Goal: Communication & Community: Answer question/provide support

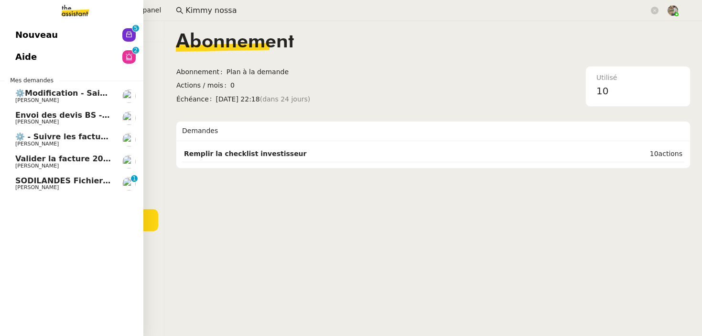
click at [22, 185] on span "[PERSON_NAME]" at bounding box center [37, 187] width 44 height 6
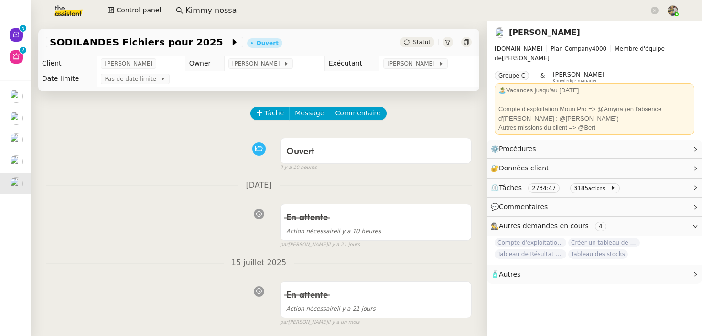
click at [413, 43] on div "Statut" at bounding box center [417, 42] width 34 height 11
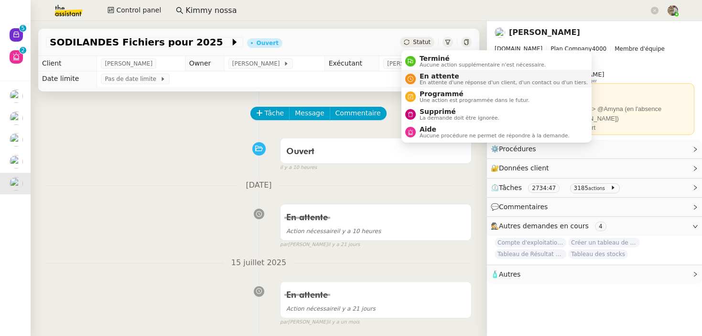
click at [431, 78] on span "En attente" at bounding box center [504, 76] width 168 height 8
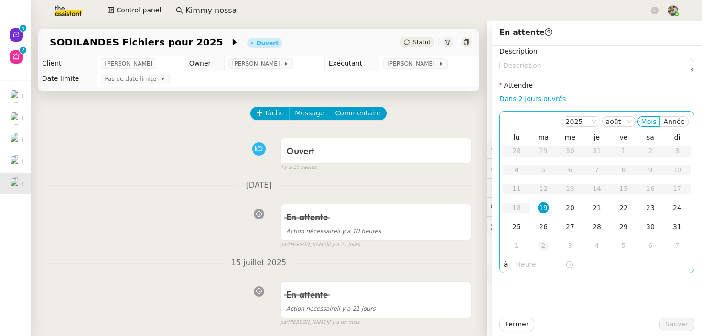
click at [543, 240] on td "2" at bounding box center [543, 245] width 27 height 19
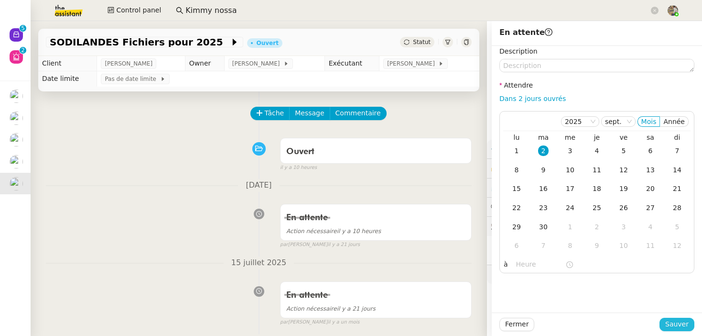
click at [674, 326] on span "Sauver" at bounding box center [677, 323] width 23 height 11
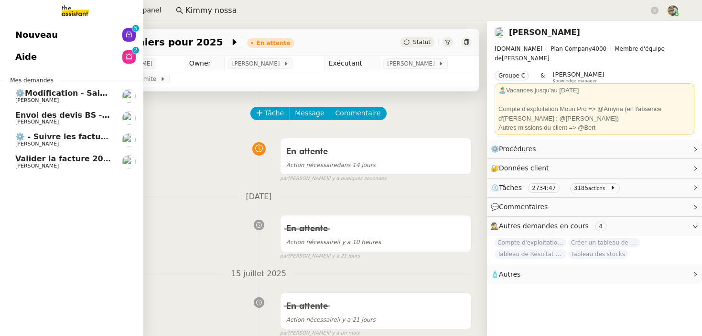
click at [46, 165] on span "[PERSON_NAME]" at bounding box center [37, 166] width 44 height 6
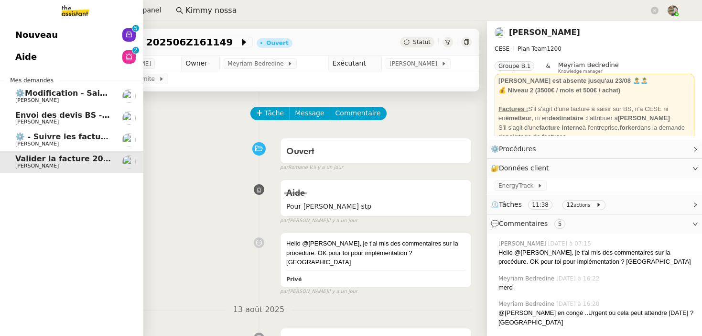
click at [66, 114] on span "Envoi des devis BS - 2025" at bounding box center [70, 114] width 111 height 9
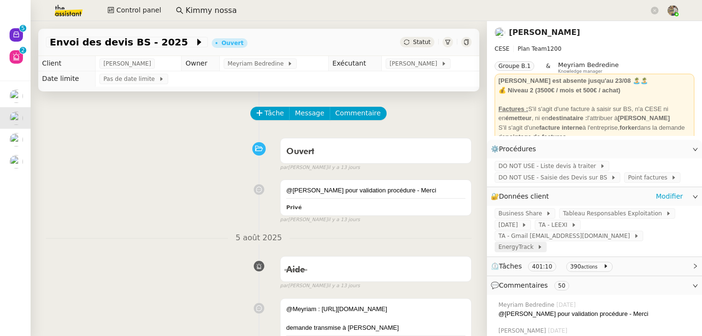
click at [537, 242] on span "EnergyTrack" at bounding box center [518, 247] width 39 height 10
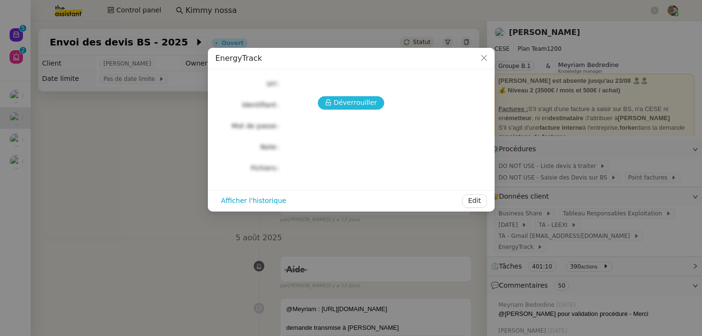
click at [341, 106] on span "Déverrouiller" at bounding box center [356, 102] width 44 height 11
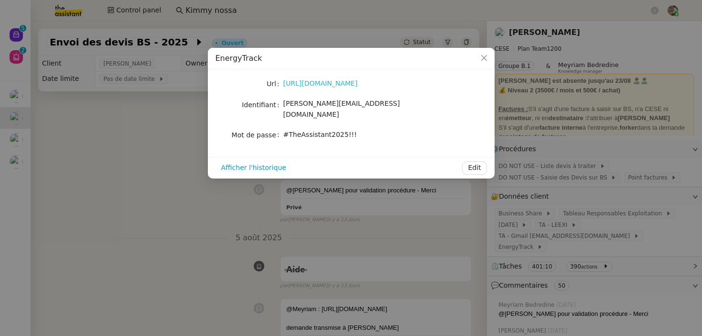
click at [329, 85] on link "[URL][DOMAIN_NAME]" at bounding box center [321, 83] width 75 height 8
click at [308, 104] on span "[PERSON_NAME][EMAIL_ADDRESS][DOMAIN_NAME]" at bounding box center [342, 108] width 117 height 19
copy span "[PERSON_NAME][EMAIL_ADDRESS][DOMAIN_NAME]"
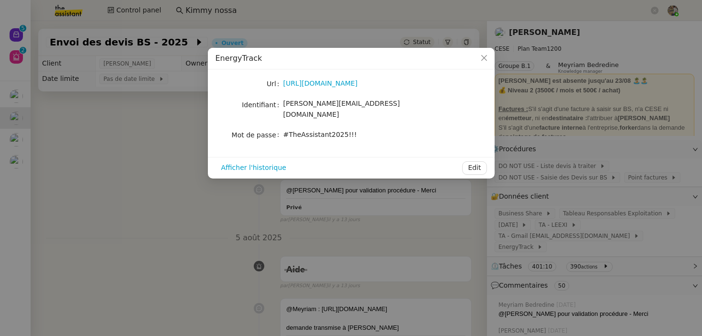
click at [313, 131] on span "#TheAssistant2025!!!" at bounding box center [321, 135] width 74 height 8
copy div "#TheAssistant2025!!! Afficher l'historique Edit"
click at [488, 62] on span "Close" at bounding box center [484, 58] width 21 height 21
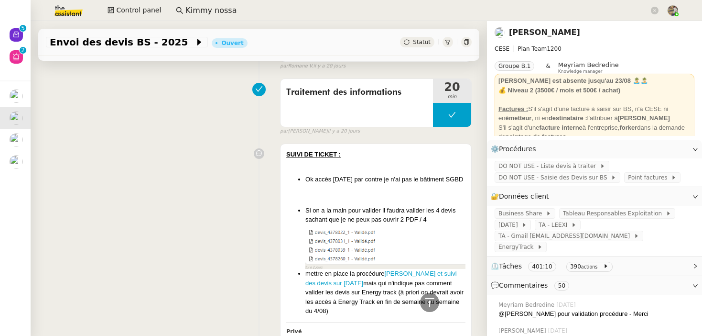
scroll to position [2126, 0]
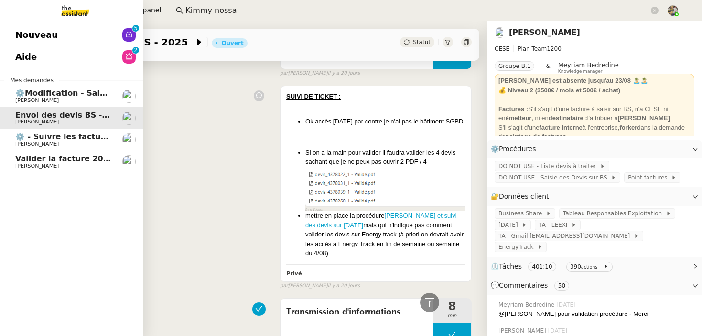
click at [32, 142] on span "[PERSON_NAME]" at bounding box center [37, 144] width 44 height 6
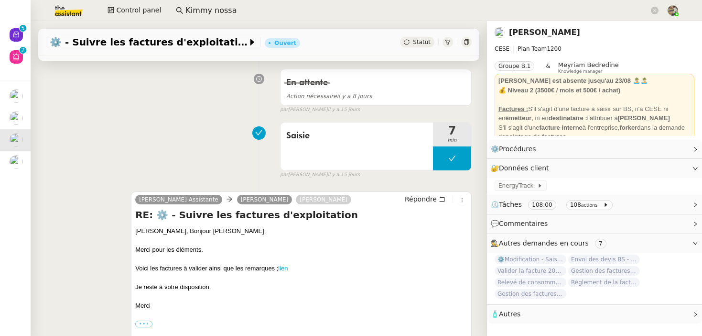
scroll to position [133, 0]
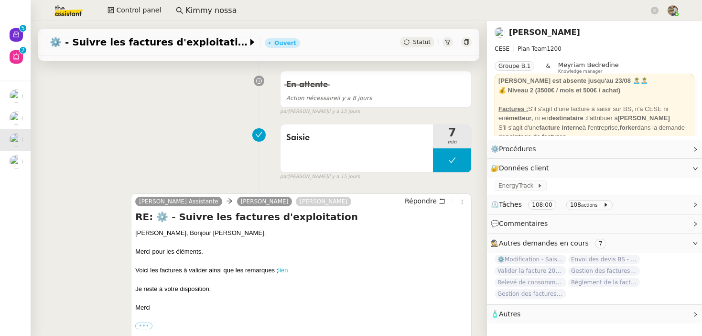
click at [286, 270] on link "lien" at bounding box center [283, 269] width 10 height 7
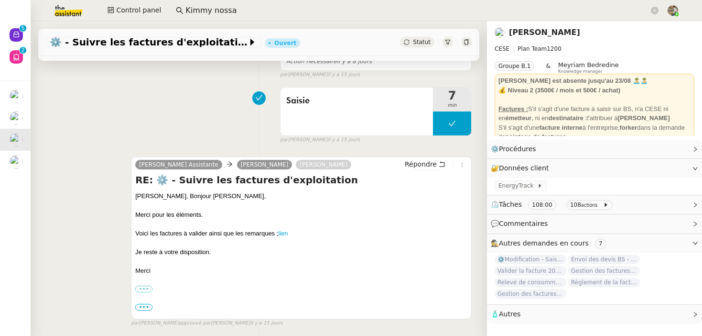
scroll to position [170, 0]
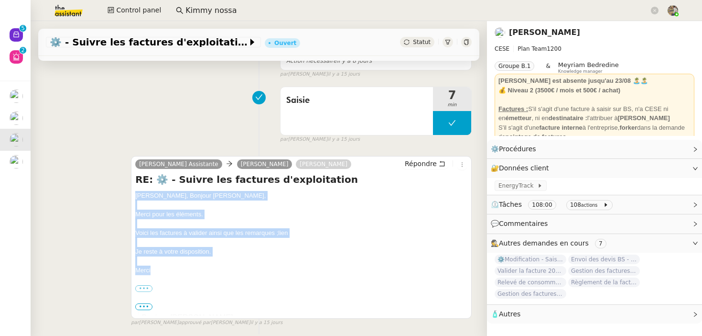
drag, startPoint x: 171, startPoint y: 274, endPoint x: 135, endPoint y: 197, distance: 84.3
copy div "[PERSON_NAME], Bonjour [PERSON_NAME], [PERSON_NAME] pour les éléments. Voici le…"
click at [439, 163] on icon at bounding box center [442, 163] width 7 height 7
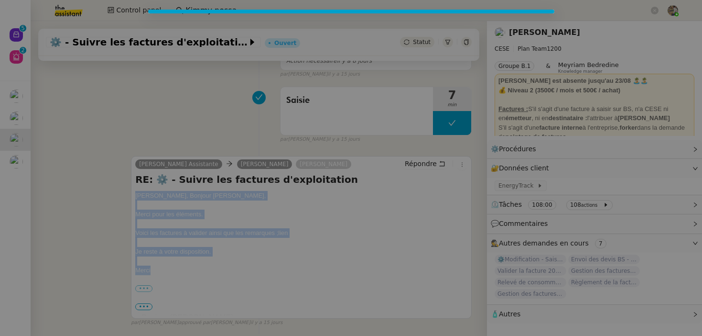
scroll to position [243, 0]
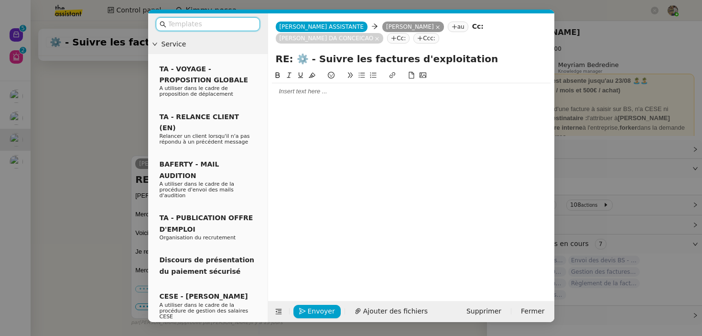
click at [307, 94] on div at bounding box center [411, 91] width 279 height 9
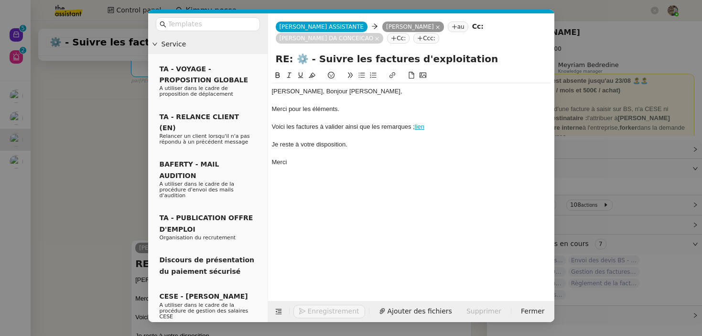
scroll to position [327, 0]
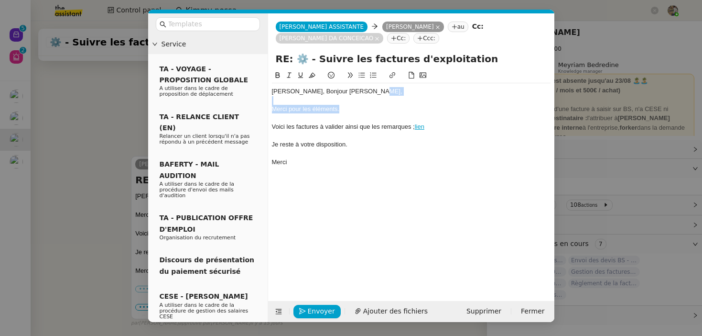
drag, startPoint x: 361, startPoint y: 112, endPoint x: 380, endPoint y: 94, distance: 26.4
click at [380, 94] on div "[PERSON_NAME], Bonjour [PERSON_NAME], [PERSON_NAME] pour les éléments. Voici le…" at bounding box center [411, 126] width 279 height 87
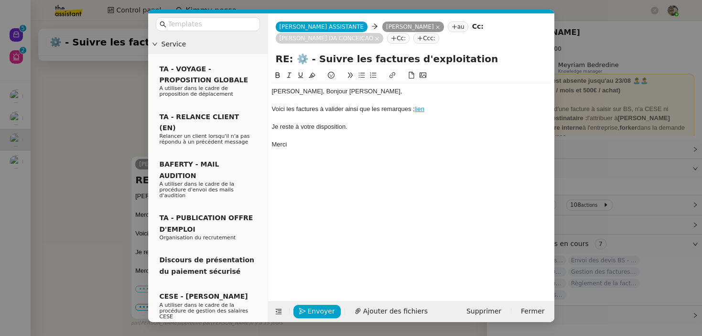
scroll to position [308, 0]
drag, startPoint x: 294, startPoint y: 155, endPoint x: 260, endPoint y: 54, distance: 107.5
click at [260, 54] on nz-layout "Service TA - VOYAGE - PROPOSITION GLOBALE A utiliser dans le cadre de propositi…" at bounding box center [351, 167] width 406 height 308
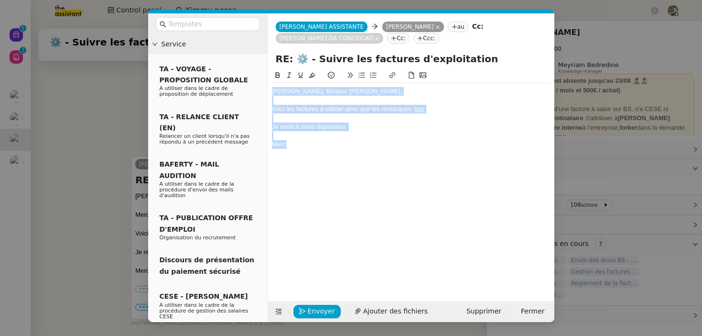
drag, startPoint x: 290, startPoint y: 142, endPoint x: 272, endPoint y: 87, distance: 57.8
click at [272, 87] on div "Bonjour [PERSON_NAME], Bonjour [PERSON_NAME], Voici les factures à valider ains…" at bounding box center [411, 117] width 279 height 69
copy div "Bonjour [PERSON_NAME], Bonjour [PERSON_NAME], Voici les factures à valider ains…"
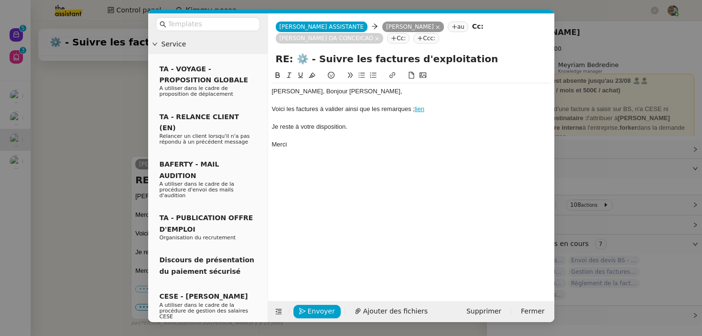
click at [306, 112] on div "Voici les factures à valider ainsi que les remarques ; lien" at bounding box center [411, 109] width 279 height 9
click at [274, 108] on div "Voici les factures à valider ainsi que les remarques ; lien" at bounding box center [411, 109] width 279 height 9
click at [343, 128] on div "Je reste à votre disposition." at bounding box center [411, 126] width 279 height 9
click at [394, 126] on div "Je reste à votre disposition." at bounding box center [411, 126] width 279 height 9
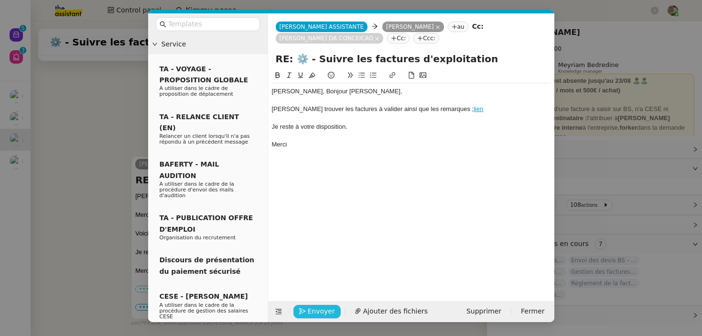
click at [315, 313] on span "Envoyer" at bounding box center [321, 311] width 27 height 11
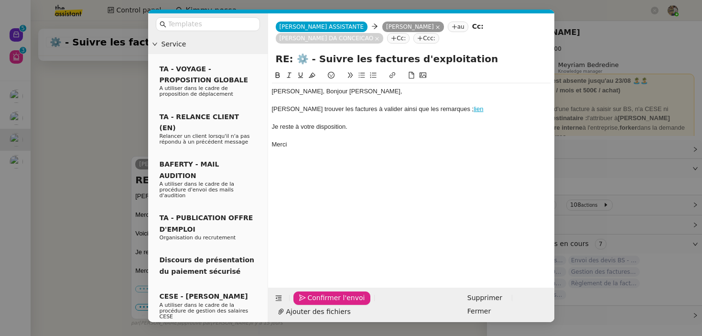
click at [315, 303] on span "Confirmer l'envoi" at bounding box center [336, 297] width 57 height 11
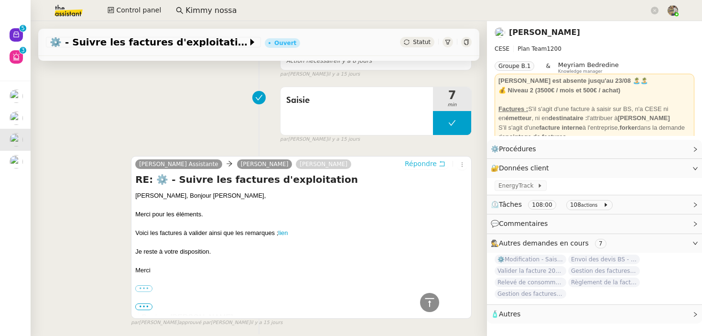
scroll to position [0, 0]
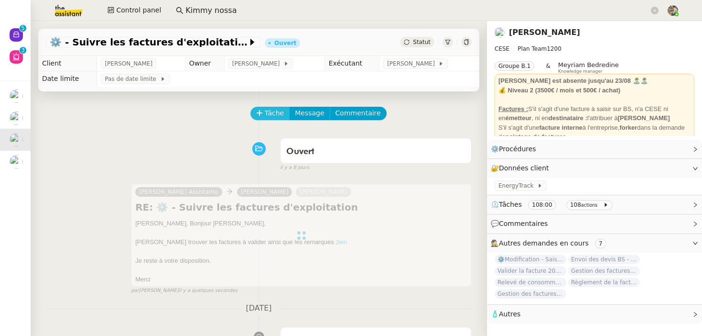
click at [276, 109] on span "Tâche" at bounding box center [275, 113] width 20 height 11
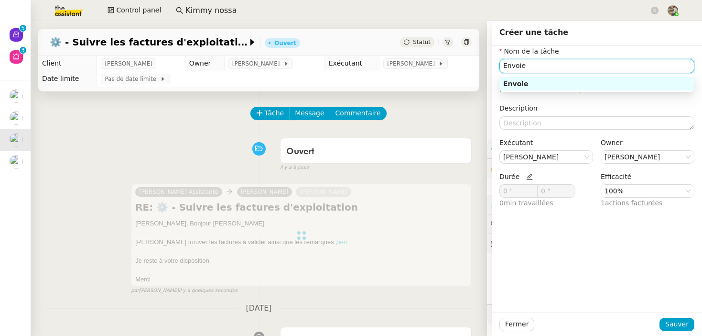
type input "Envoie"
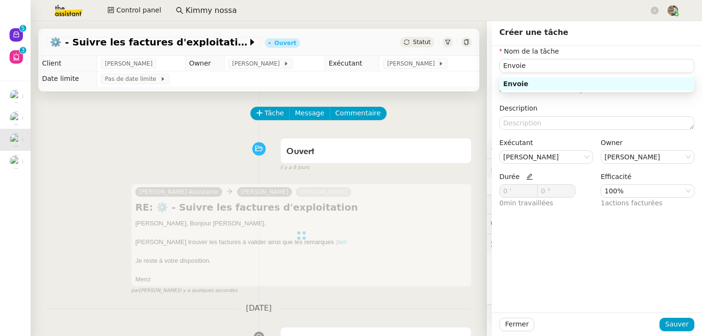
click at [541, 102] on div "Nom de la tâche Envoie ⚠️ Privilégiez un titre clair et explicite. Le client vo…" at bounding box center [597, 131] width 195 height 171
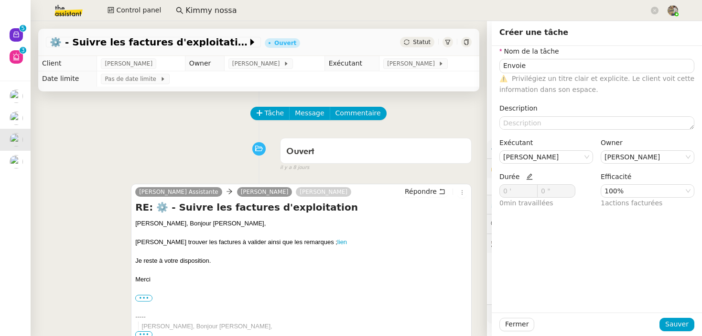
click at [526, 175] on icon at bounding box center [529, 176] width 7 height 7
click at [531, 187] on span at bounding box center [533, 189] width 6 height 6
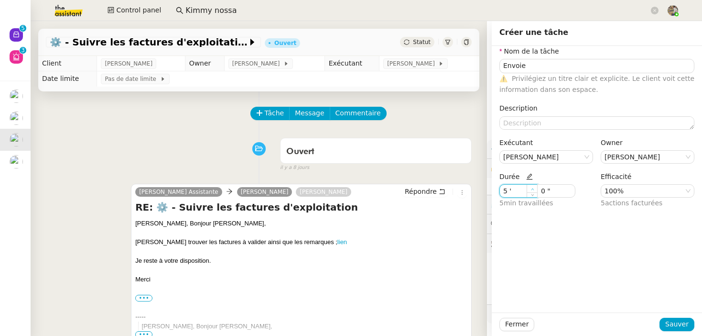
click at [531, 187] on span at bounding box center [533, 189] width 6 height 6
type input "7 '"
click at [531, 187] on span at bounding box center [533, 189] width 6 height 6
click at [684, 322] on span "Sauver" at bounding box center [677, 323] width 23 height 11
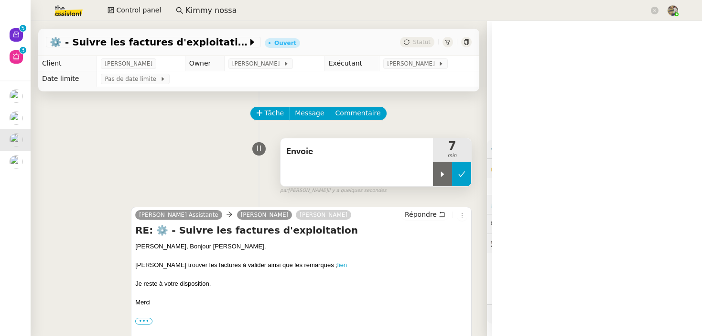
click at [466, 175] on button at bounding box center [461, 174] width 19 height 24
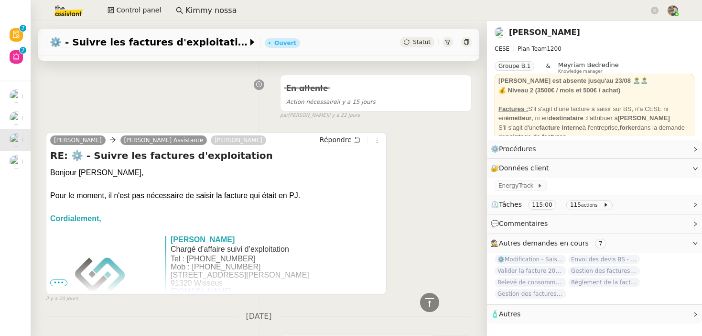
scroll to position [413, 0]
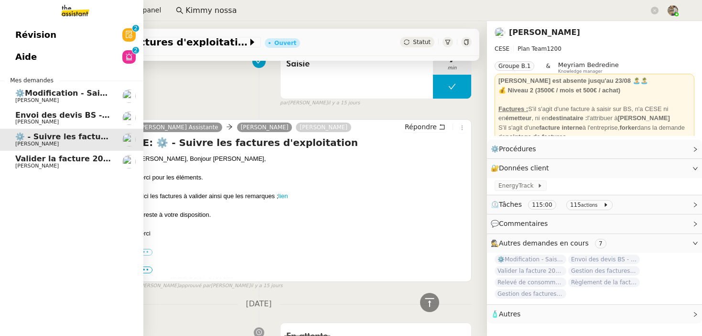
click at [41, 96] on span "⚙️Modification - Saisie et suivi des devis sur [DATE] (temporaire)" at bounding box center [155, 92] width 281 height 9
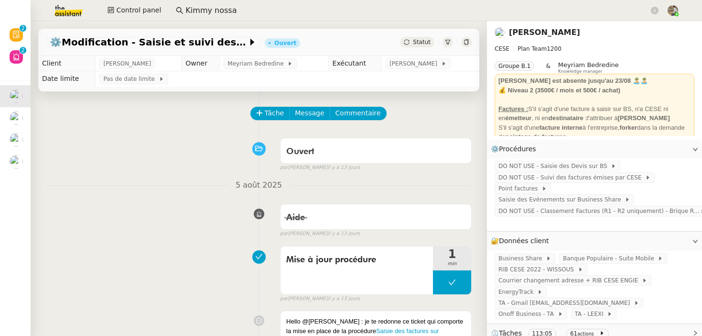
scroll to position [127, 0]
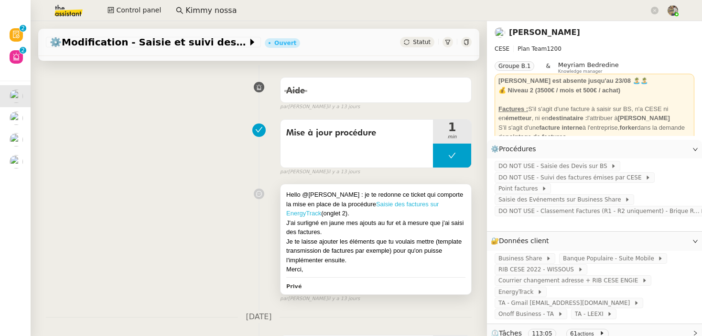
click at [363, 206] on link "Saisie des factures sur EnergyTrack" at bounding box center [362, 208] width 153 height 17
